Goal: Transaction & Acquisition: Purchase product/service

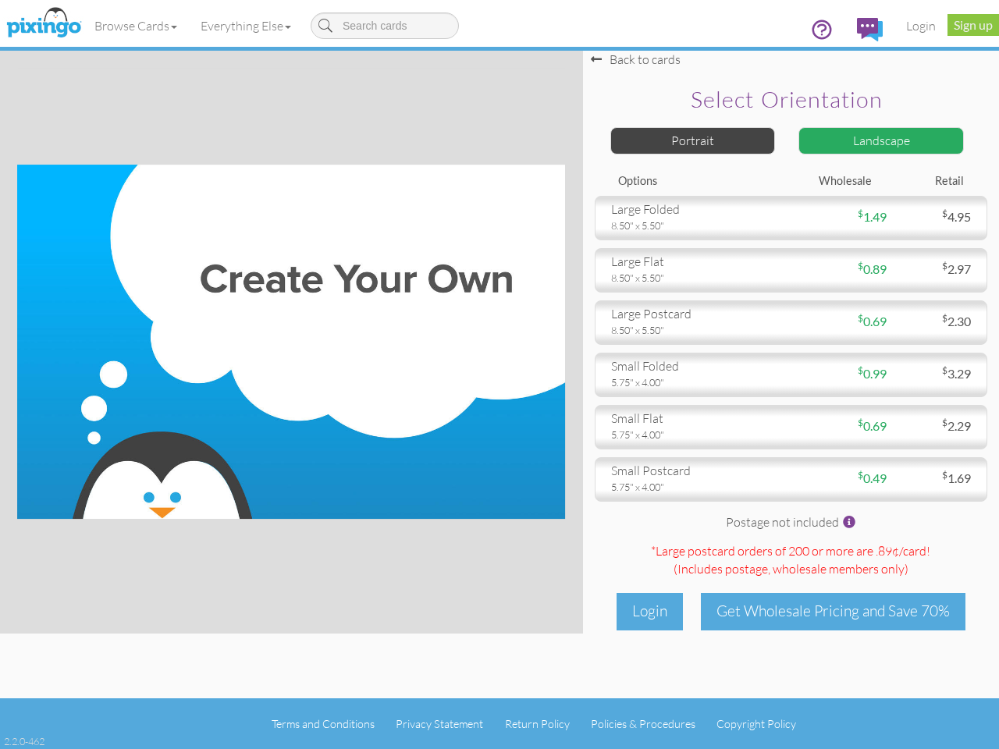
click at [500, 375] on img at bounding box center [291, 342] width 548 height 354
click at [137, 26] on link "Browse Cards" at bounding box center [136, 25] width 106 height 39
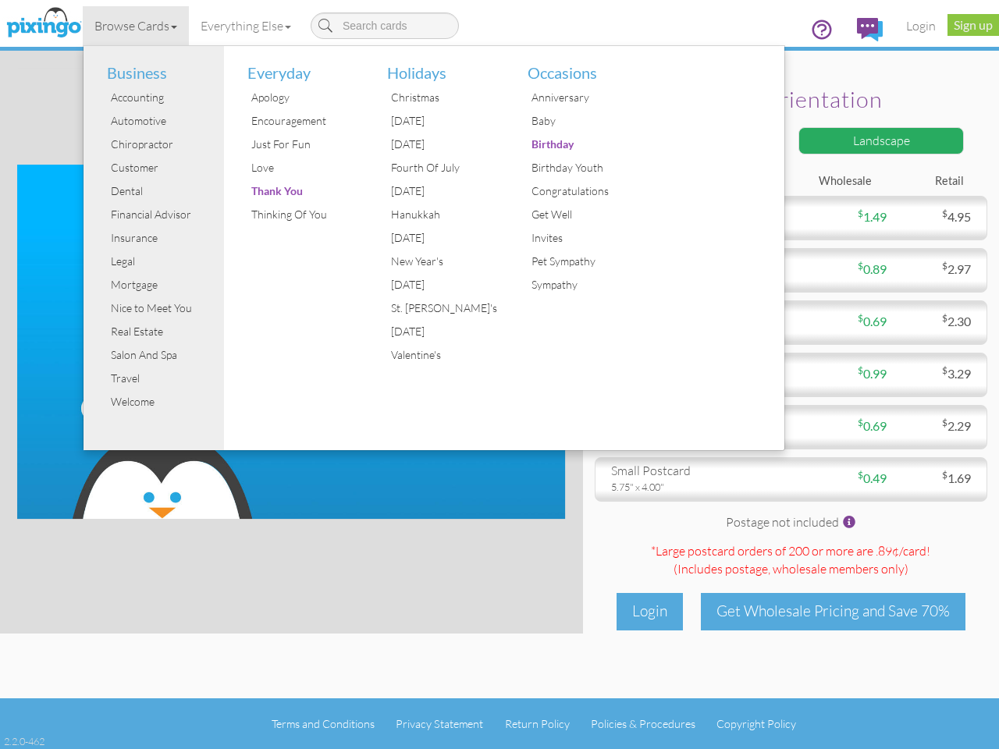
click at [249, 26] on link "Everything Else" at bounding box center [246, 25] width 114 height 39
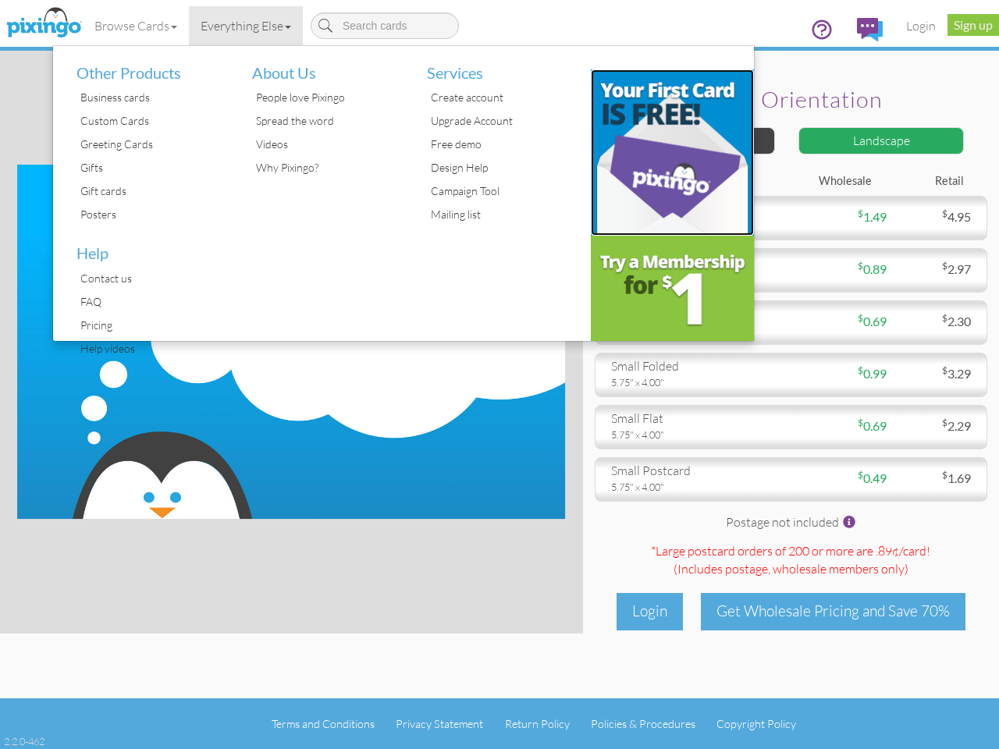
click at [693, 140] on img at bounding box center [673, 152] width 164 height 166
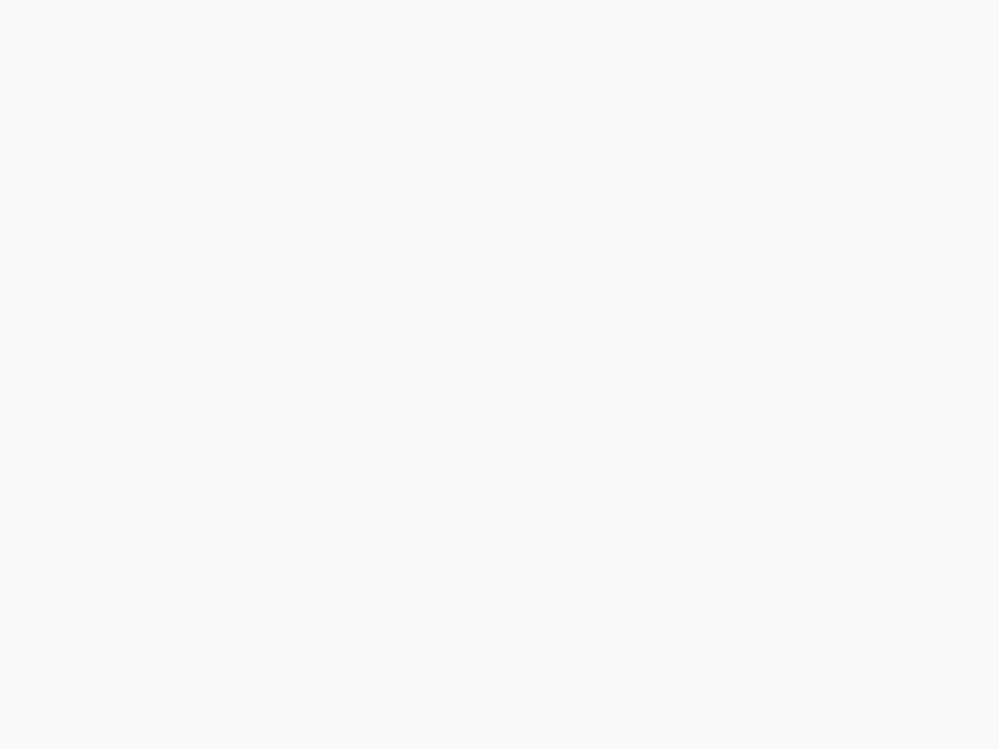
click at [881, 140] on body at bounding box center [499, 374] width 999 height 749
click at [791, 218] on body at bounding box center [499, 374] width 999 height 749
click at [791, 270] on body at bounding box center [499, 374] width 999 height 749
click at [791, 322] on body at bounding box center [499, 374] width 999 height 749
click at [791, 375] on body at bounding box center [499, 374] width 999 height 749
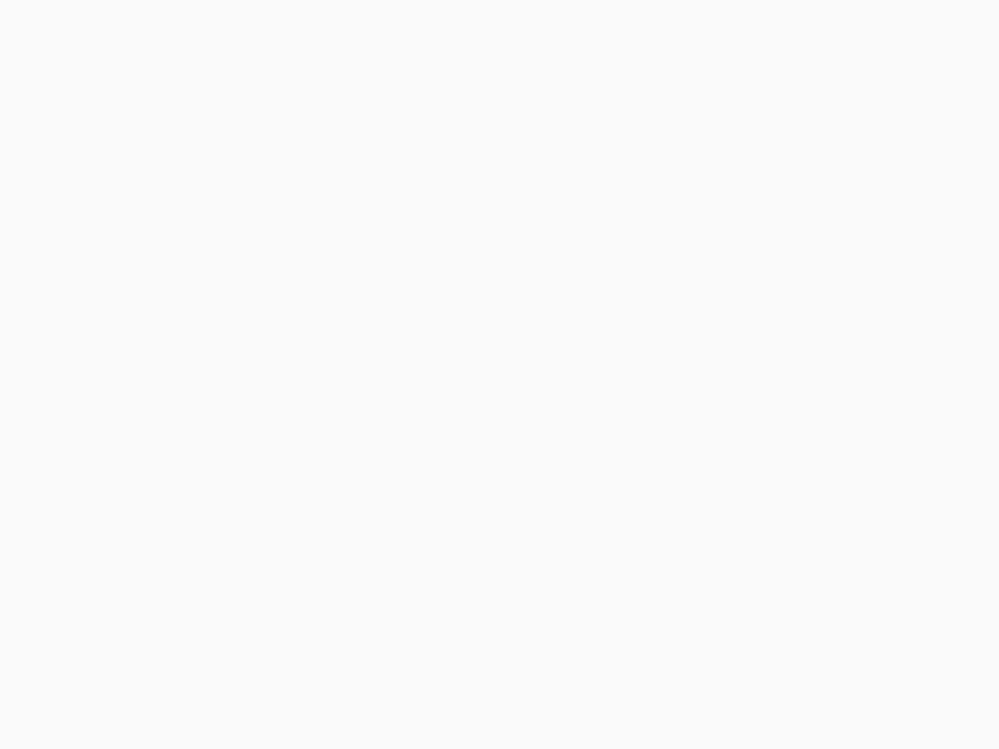
click at [791, 427] on body at bounding box center [499, 374] width 999 height 749
